Goal: Task Accomplishment & Management: Manage account settings

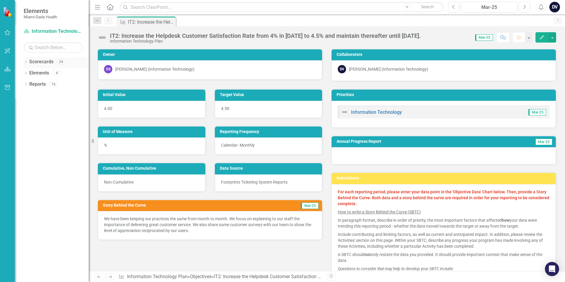
click at [27, 63] on icon "Dropdown" at bounding box center [26, 62] width 4 height 3
click at [32, 70] on div "Dropdown Miami- Dade County" at bounding box center [58, 73] width 62 height 10
click at [30, 71] on icon "Dropdown" at bounding box center [29, 73] width 4 height 4
click at [33, 97] on icon "Dropdown" at bounding box center [34, 95] width 4 height 4
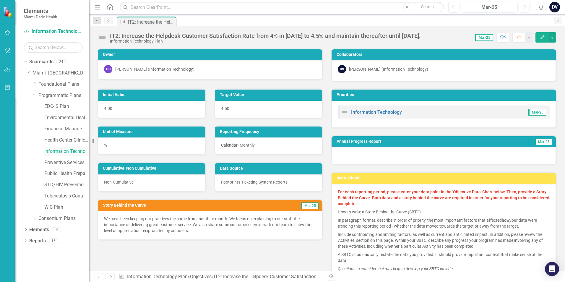
click at [76, 151] on link "Information Technology Plan" at bounding box center [66, 151] width 44 height 7
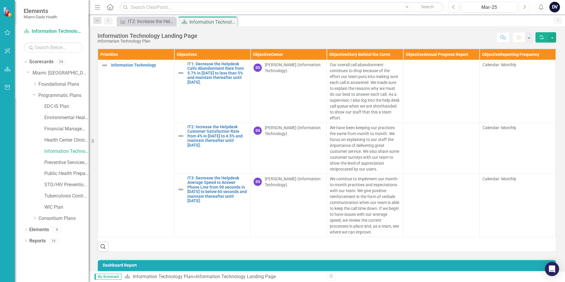
click at [525, 8] on icon "Next" at bounding box center [523, 6] width 3 height 5
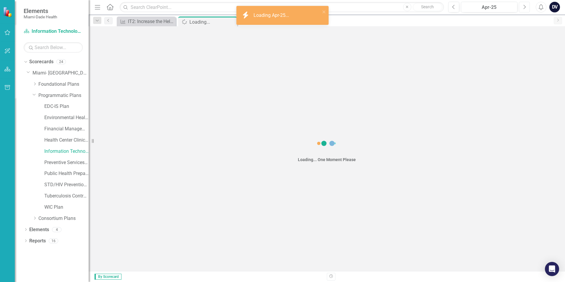
click at [525, 8] on icon "Next" at bounding box center [523, 6] width 3 height 5
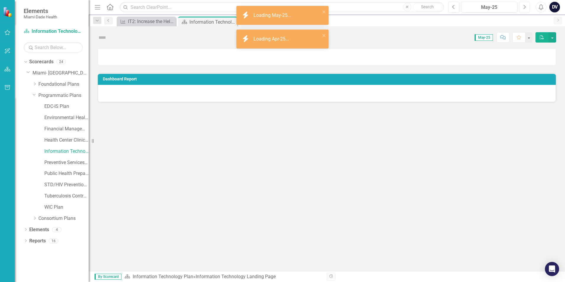
click at [525, 8] on icon "Next" at bounding box center [523, 6] width 3 height 5
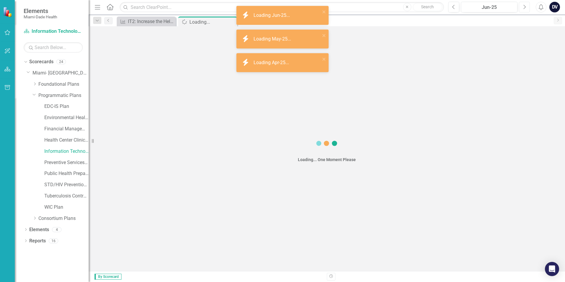
click at [525, 8] on icon "Next" at bounding box center [523, 6] width 3 height 5
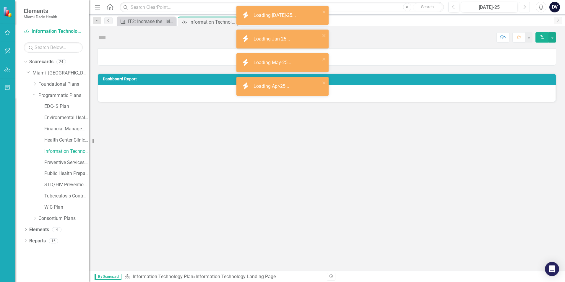
click at [525, 8] on icon "Next" at bounding box center [523, 6] width 3 height 5
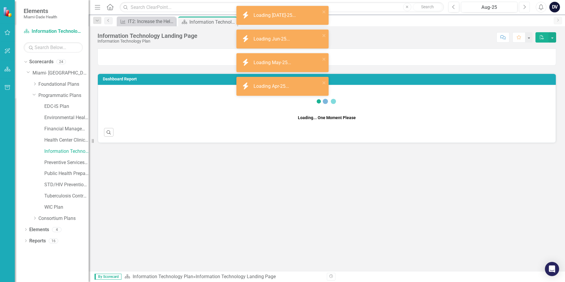
click at [525, 8] on icon "Next" at bounding box center [523, 6] width 3 height 5
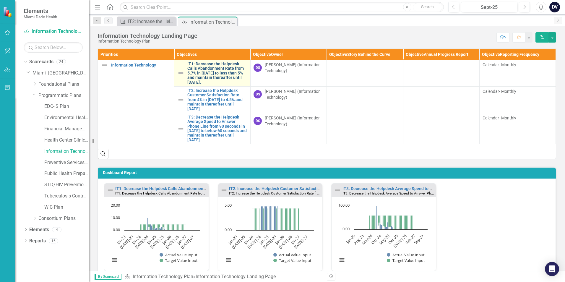
click at [222, 77] on link "IT1: Decrease the Helpdesk Calls Abandonment Rate from 5.7% in [DATE] to less t…" at bounding box center [217, 73] width 60 height 23
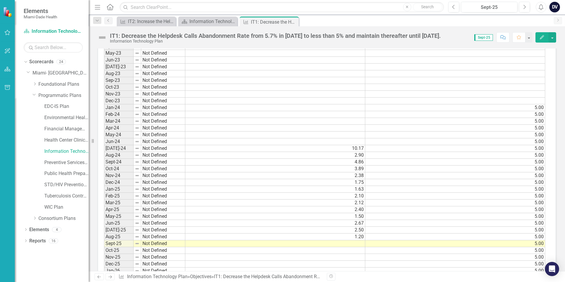
scroll to position [532, 0]
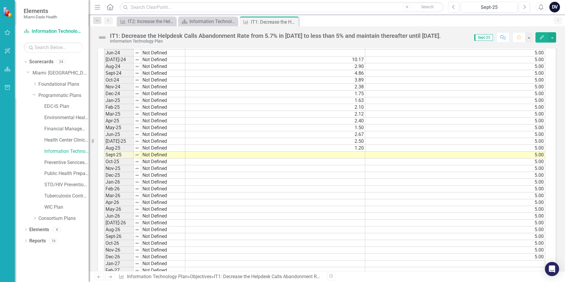
click at [351, 155] on td at bounding box center [275, 155] width 180 height 7
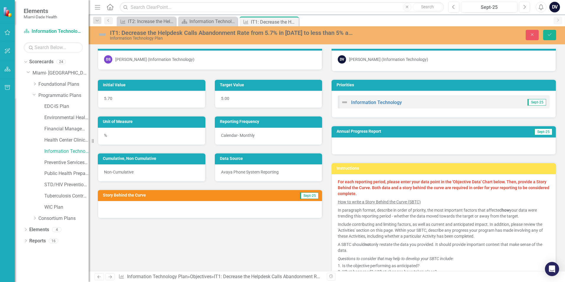
scroll to position [2, 0]
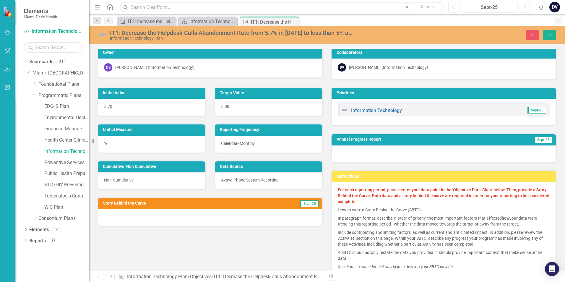
type textarea "2.69"
click at [248, 214] on div at bounding box center [210, 217] width 224 height 17
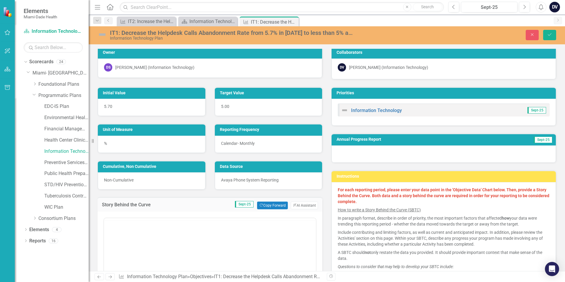
scroll to position [0, 0]
click at [208, 220] on html at bounding box center [210, 264] width 212 height 89
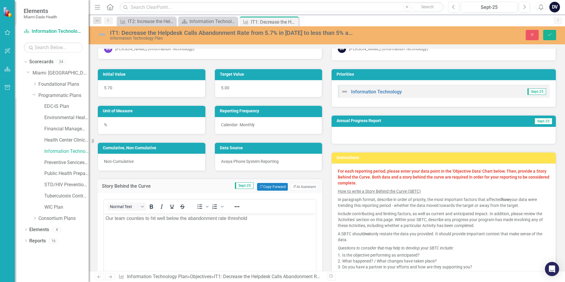
scroll to position [89, 0]
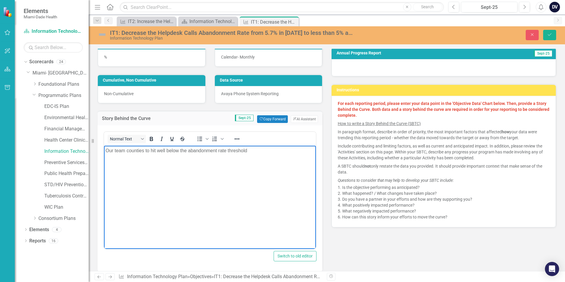
click at [267, 152] on p "Our team counties to hit well below the abandonment rate threshold" at bounding box center [209, 150] width 209 height 7
click at [136, 150] on p "Our team counties to hit well below the abandonment rate threshold" at bounding box center [209, 150] width 209 height 7
click at [157, 150] on p "Our team continues to hit well below the abandonment rate threshold" at bounding box center [209, 150] width 209 height 7
click at [264, 150] on p "Our team continues to score well below the abandonment rate threshold" at bounding box center [209, 150] width 209 height 7
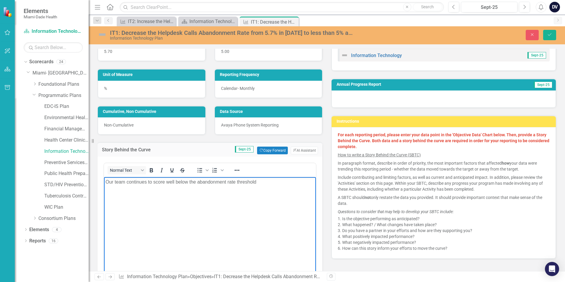
scroll to position [59, 0]
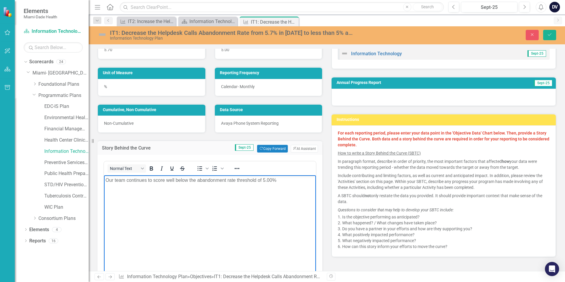
click at [298, 179] on p "Our team continues to score well below the abandonment rate threshold of 5.00%" at bounding box center [209, 180] width 209 height 7
click at [223, 193] on body "Our team continues to score well below the abandonment rate threshold of 5.00% …" at bounding box center [210, 219] width 212 height 89
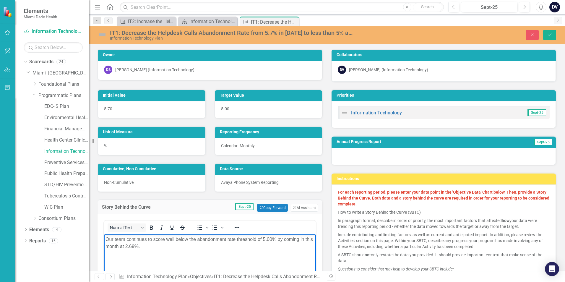
scroll to position [59, 0]
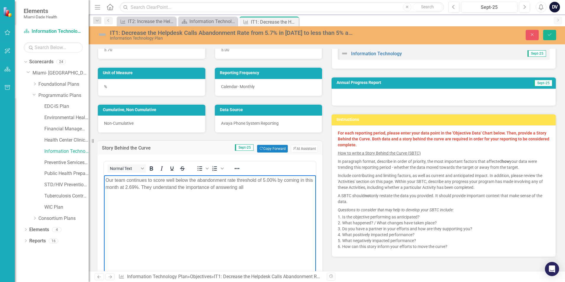
click at [255, 188] on p "Our team continues to score well below the abandonment rate threshold of 5.00% …" at bounding box center [209, 184] width 209 height 14
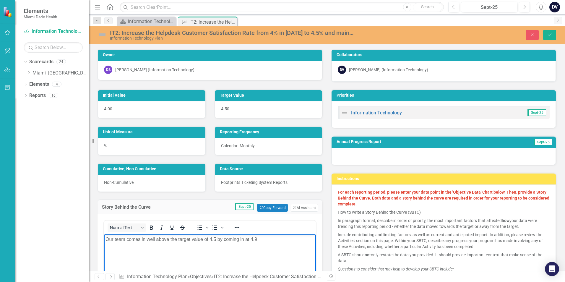
scroll to position [59, 0]
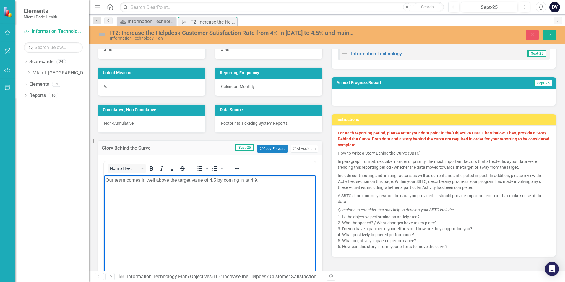
click at [215, 180] on p "Our team comes in well above the target value of 4.5 by coming in at 4.9." at bounding box center [209, 180] width 209 height 7
click at [140, 181] on p "Our team comes in well above the target value of 4.0 by coming in at 4.9." at bounding box center [209, 180] width 209 height 7
click at [266, 179] on p "Our team came in well above the target value of 4.0 by coming in at 4.9." at bounding box center [209, 180] width 209 height 7
click at [295, 180] on p "Our team came in well above the target value of 4.0 by coming in at 4.9. The te…" at bounding box center [209, 184] width 209 height 14
click at [124, 187] on p "Our team came in well above the target value of 4.0 by coming in at 4.9. The te…" at bounding box center [209, 184] width 209 height 14
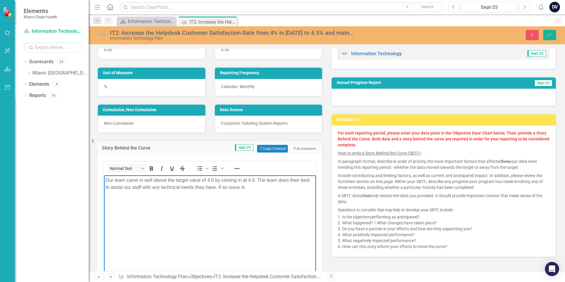
click at [288, 181] on p "Our team came in well above the target value of 4.0 by coming in at 4.9. The te…" at bounding box center [209, 184] width 209 height 14
click at [260, 190] on p "Our team came in well above the target value of 4.0 by coming in at 4.9. The te…" at bounding box center [209, 184] width 209 height 14
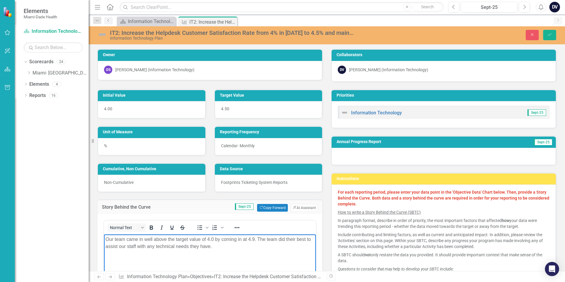
scroll to position [59, 0]
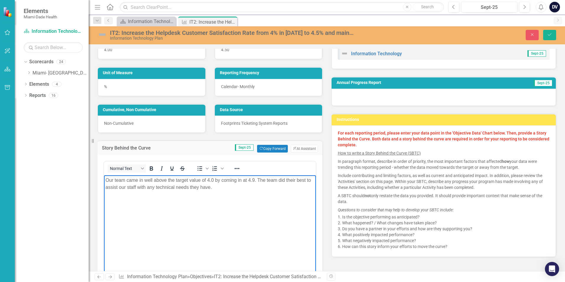
drag, startPoint x: 284, startPoint y: 179, endPoint x: 292, endPoint y: 183, distance: 9.2
click at [285, 179] on p "Our team came in well above the target value of 4.0 by coming in at 4.9. The te…" at bounding box center [209, 184] width 209 height 14
click at [281, 187] on p "Our team came in well above the target value of 4.0 by coming in at 4.9. The te…" at bounding box center [209, 184] width 209 height 14
click at [263, 193] on p "Our team came in well above the target value of 4.0 by coming in at 4.9. The te…" at bounding box center [209, 187] width 209 height 21
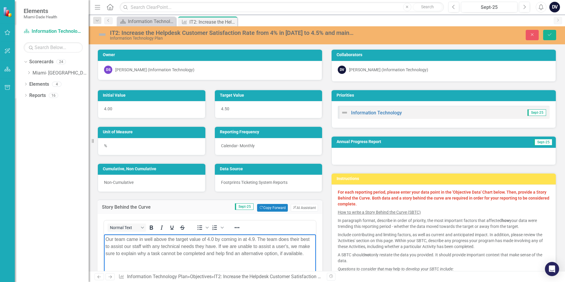
scroll to position [89, 0]
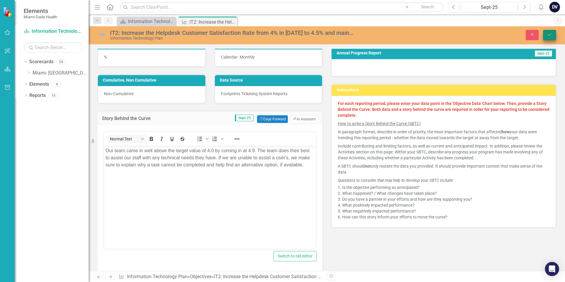
click at [547, 34] on icon "Save" at bounding box center [549, 34] width 5 height 4
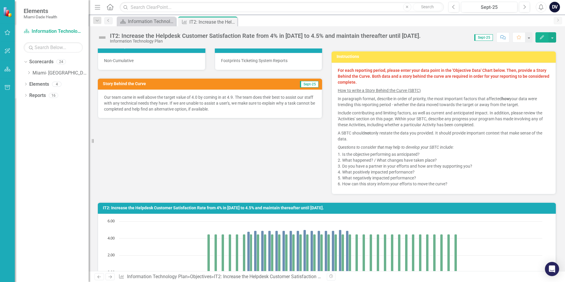
scroll to position [59, 0]
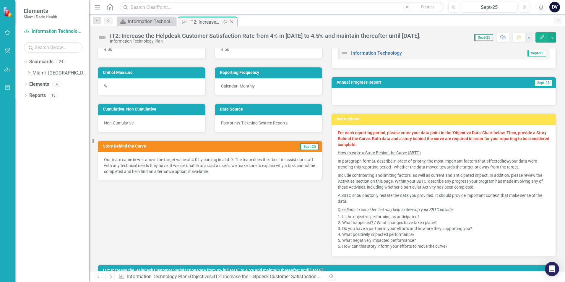
click at [232, 20] on icon "Close" at bounding box center [232, 21] width 6 height 5
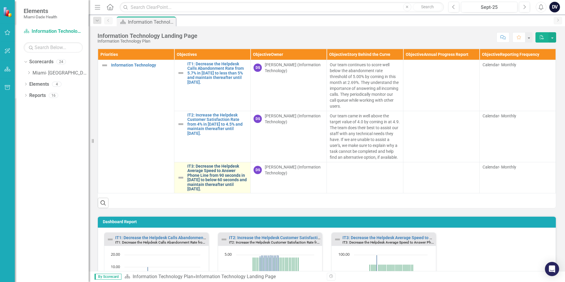
click at [227, 184] on link "IT3: Decrease the Helpdesk Average Speed to Answer Phone Line from 90 seconds i…" at bounding box center [217, 177] width 60 height 27
